Goal: Information Seeking & Learning: Find specific fact

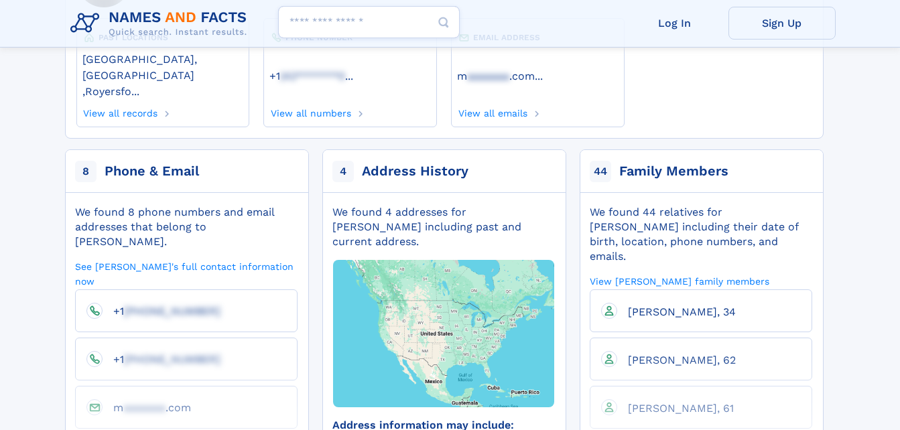
scroll to position [201, 0]
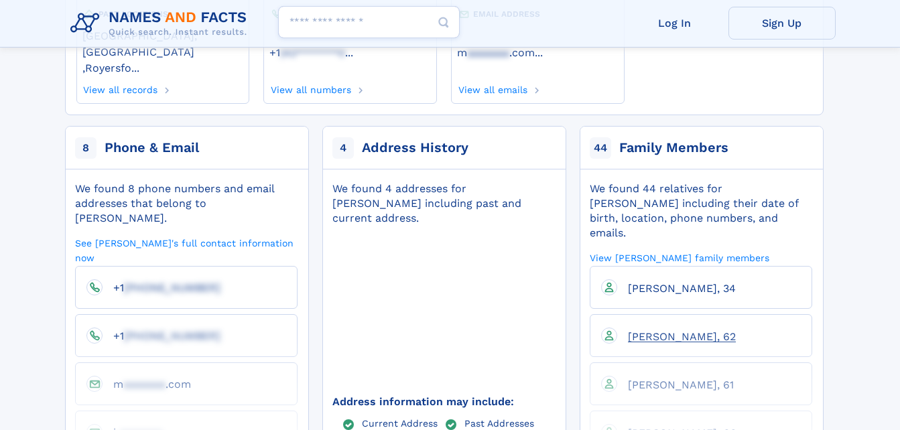
click at [692, 330] on span "Kevin Lee Graeff SR, 62" at bounding box center [682, 336] width 108 height 13
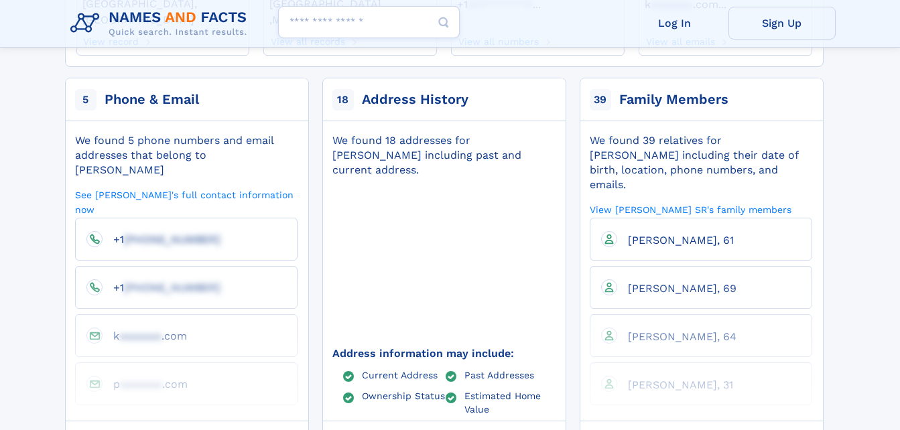
scroll to position [268, 0]
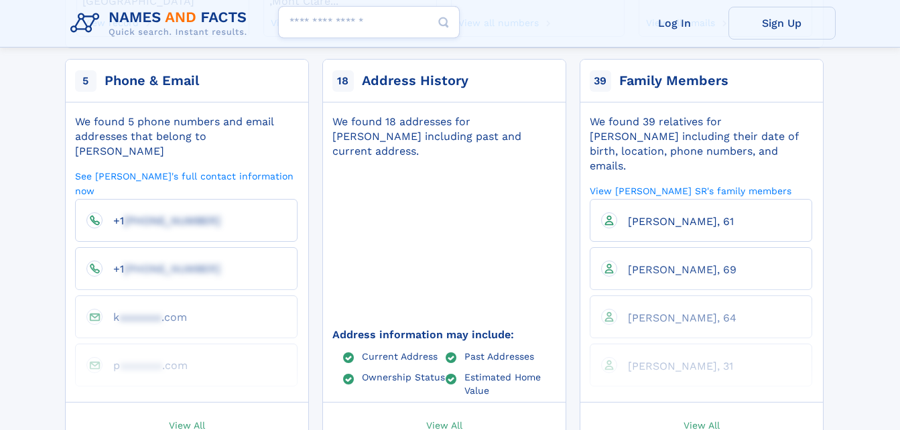
click at [709, 419] on span "View All" at bounding box center [702, 425] width 36 height 12
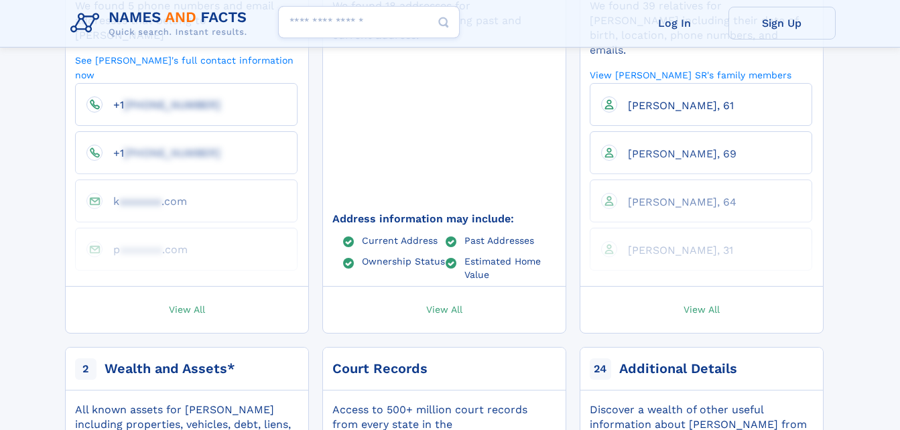
scroll to position [402, 0]
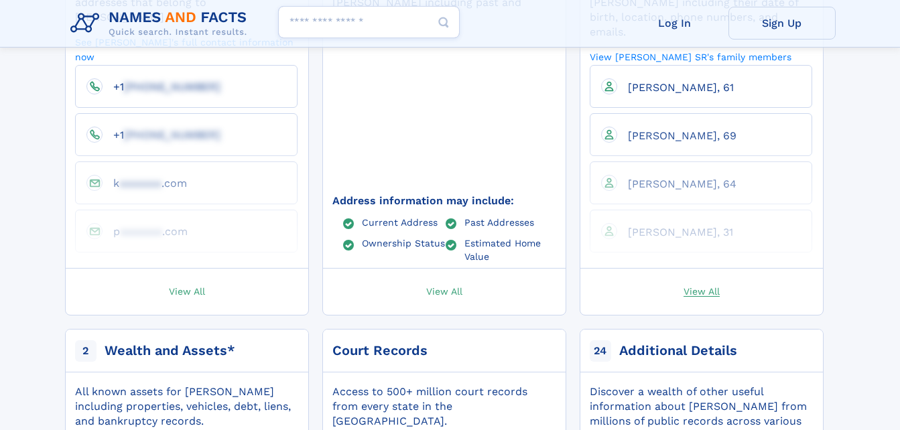
click at [693, 285] on span "View All" at bounding box center [702, 291] width 36 height 12
click at [686, 226] on span "David S Lokshin, 31" at bounding box center [680, 232] width 105 height 13
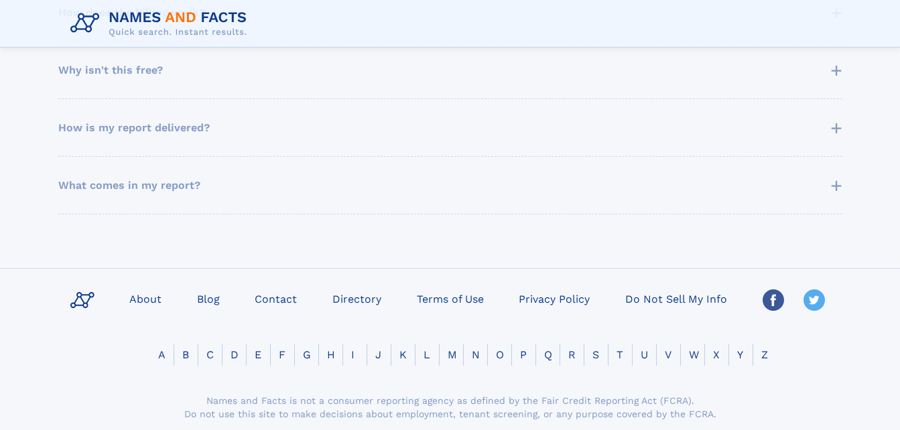
scroll to position [932, 0]
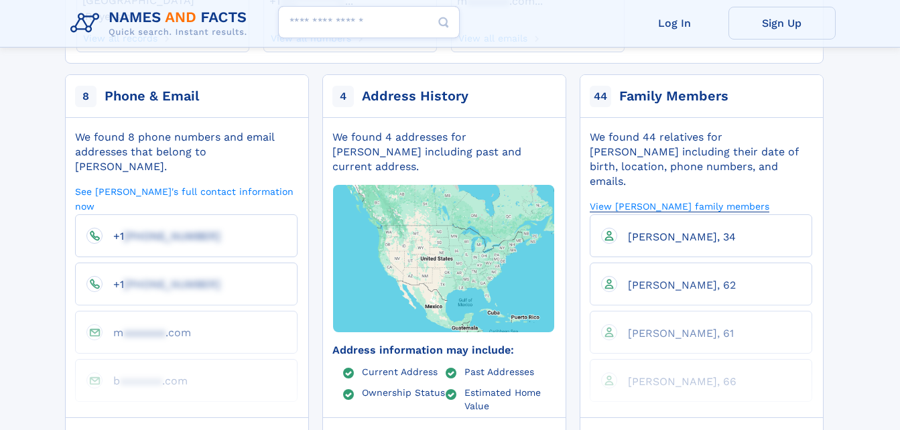
scroll to position [268, 0]
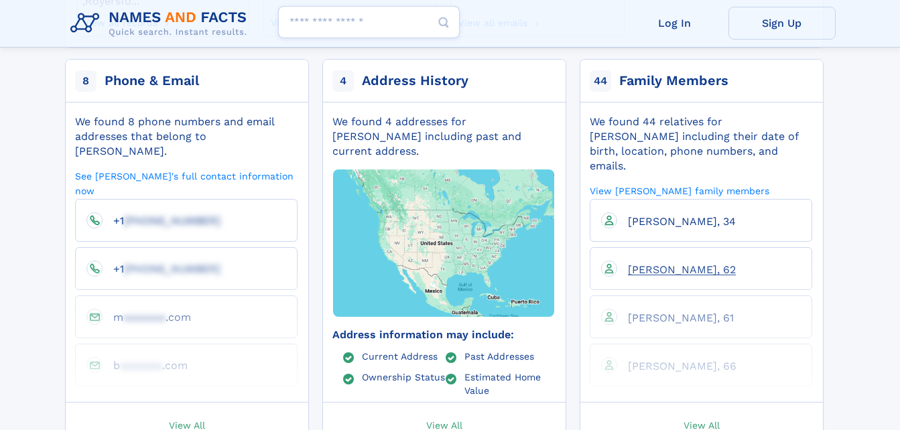
click at [678, 263] on span "Kevin Lee Graeff SR, 62" at bounding box center [682, 269] width 108 height 13
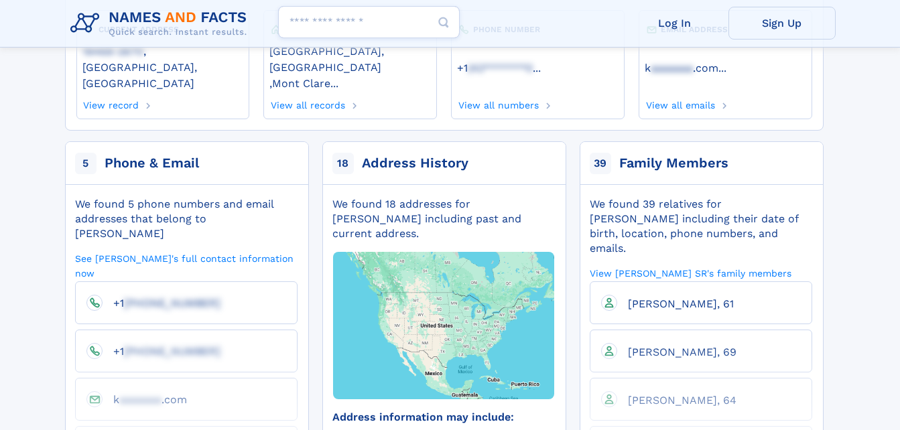
scroll to position [268, 0]
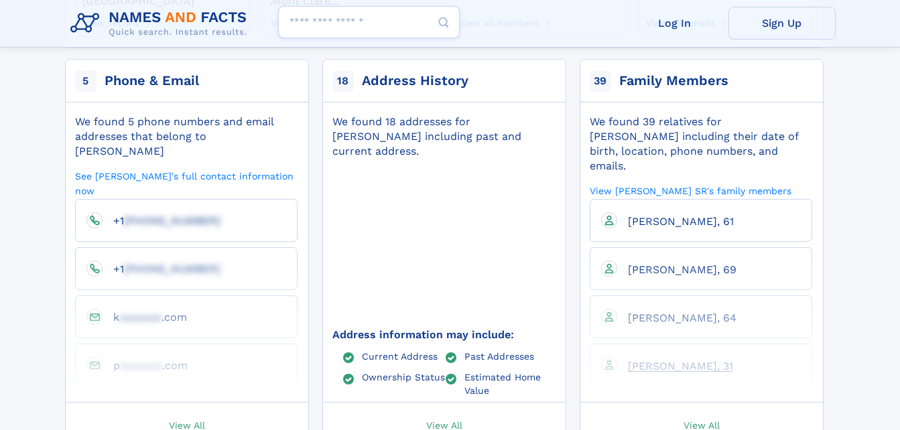
click at [670, 360] on span "David S Lokshin, 31" at bounding box center [680, 366] width 105 height 13
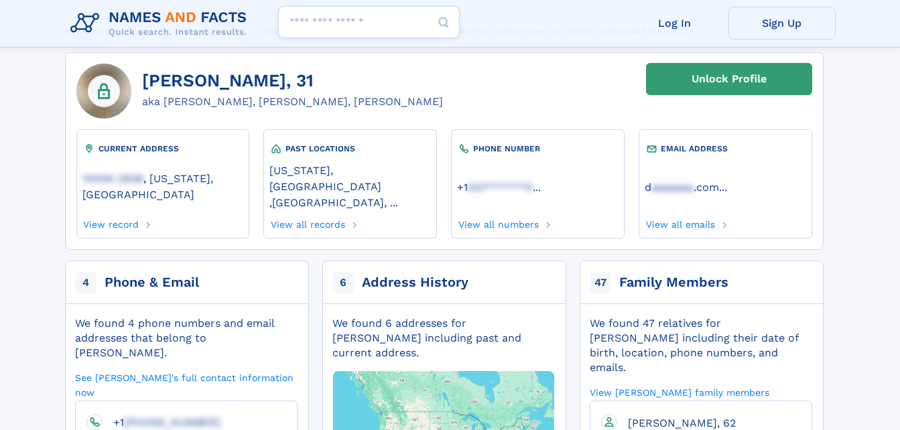
scroll to position [67, 0]
click at [105, 214] on link "View record" at bounding box center [110, 221] width 57 height 15
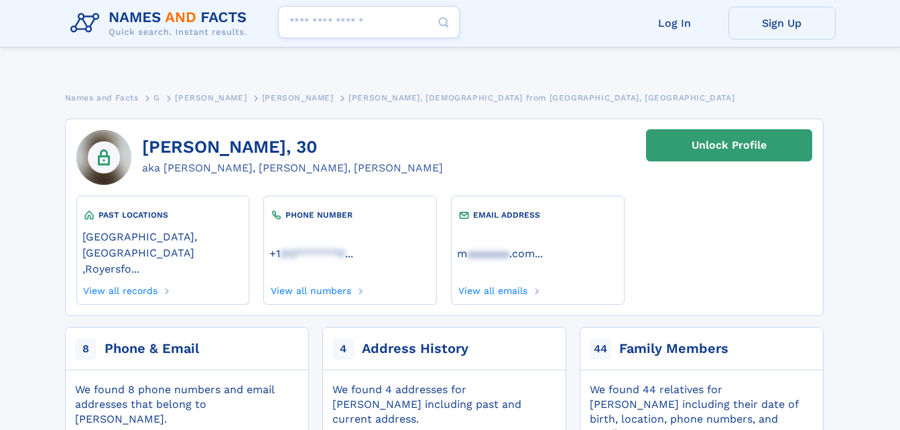
scroll to position [268, 0]
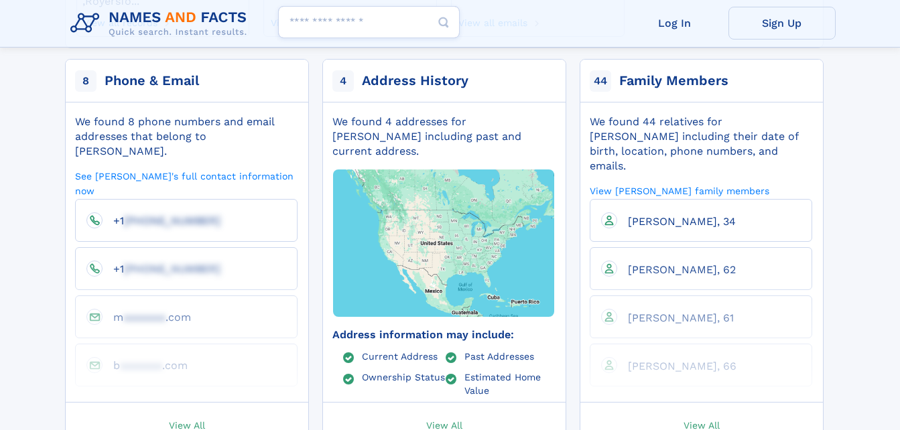
click at [702, 419] on span "View All" at bounding box center [702, 425] width 36 height 12
